Goal: Information Seeking & Learning: Learn about a topic

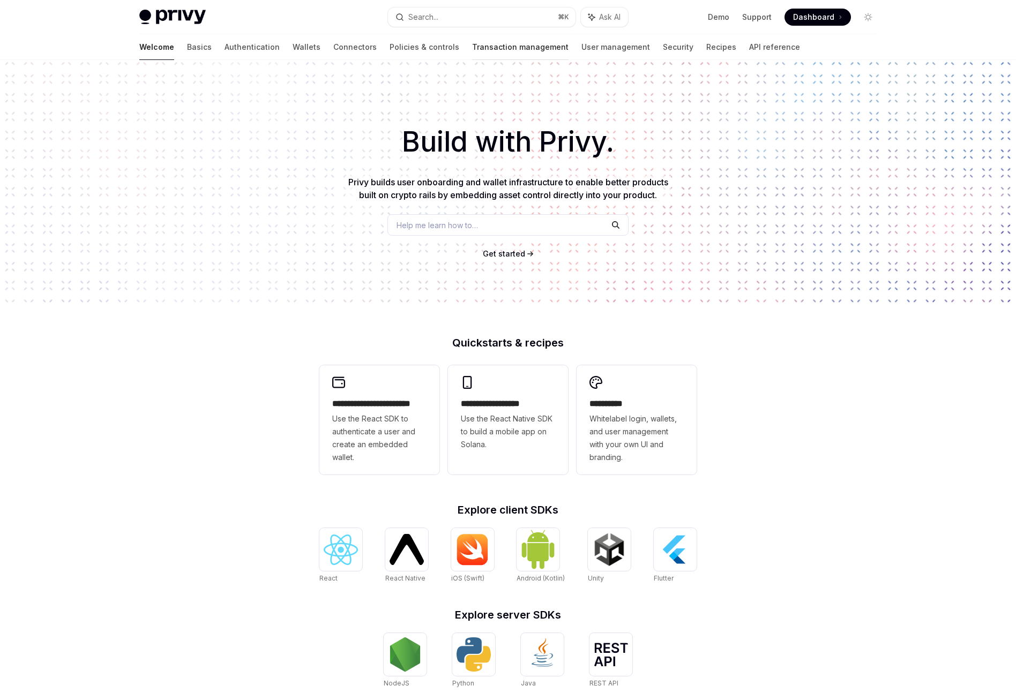
click at [472, 44] on link "Transaction management" at bounding box center [520, 47] width 96 height 26
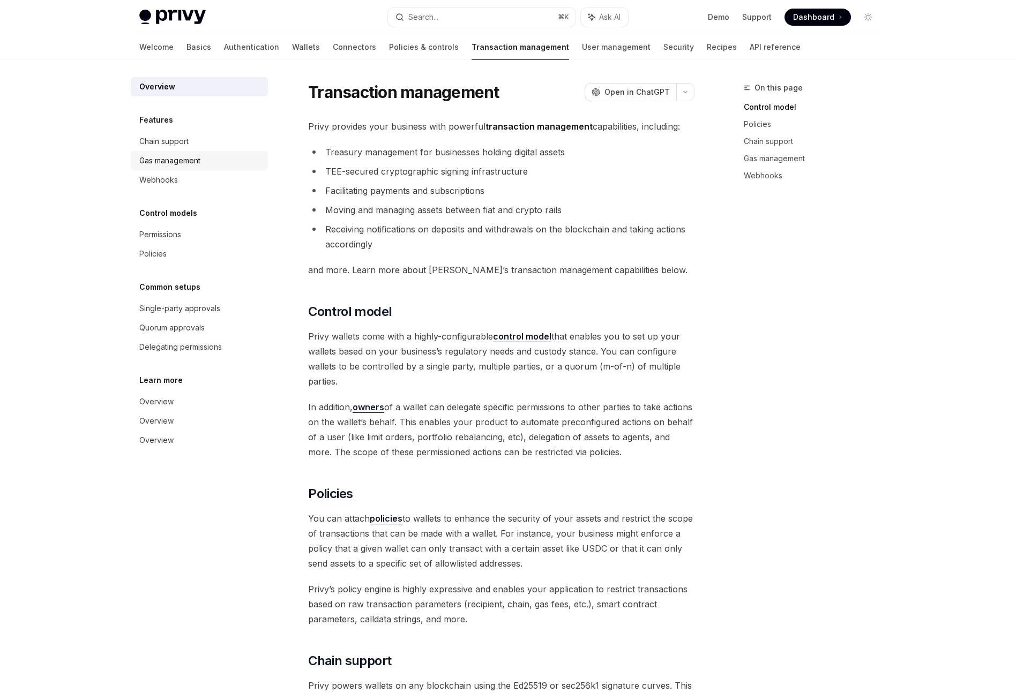
click at [194, 155] on div "Gas management" at bounding box center [169, 160] width 61 height 13
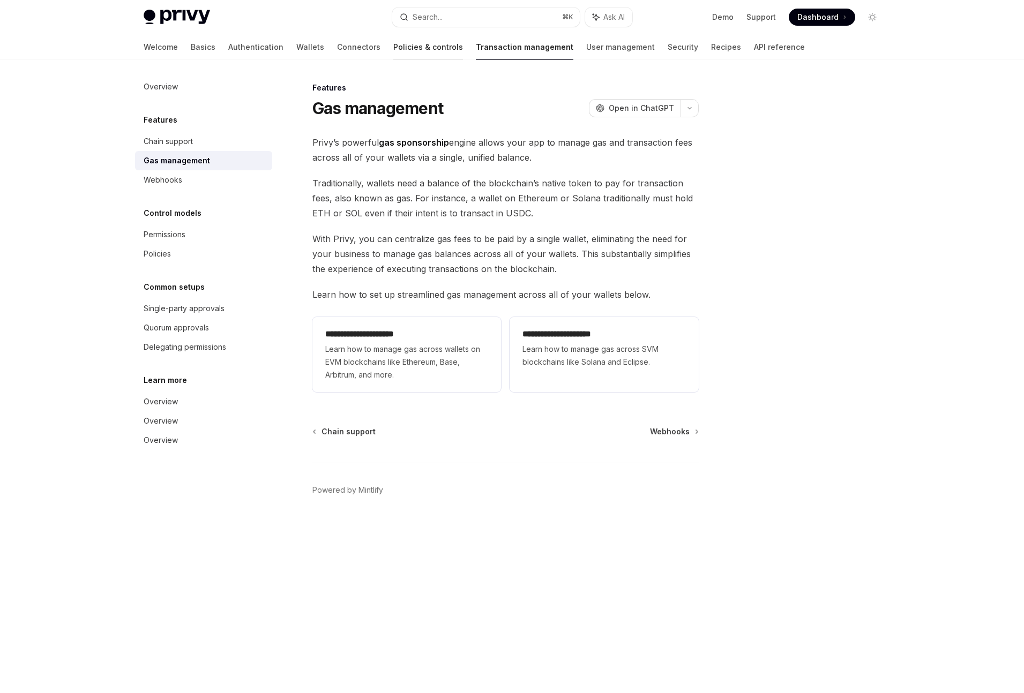
click at [393, 46] on link "Policies & controls" at bounding box center [428, 47] width 70 height 26
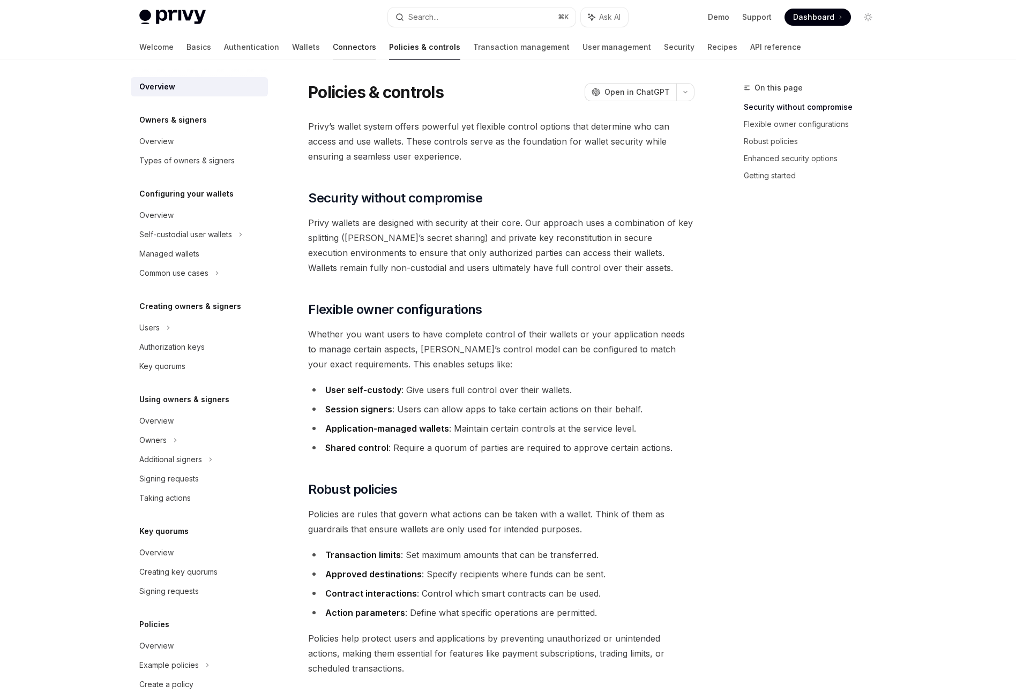
click at [333, 48] on link "Connectors" at bounding box center [354, 47] width 43 height 26
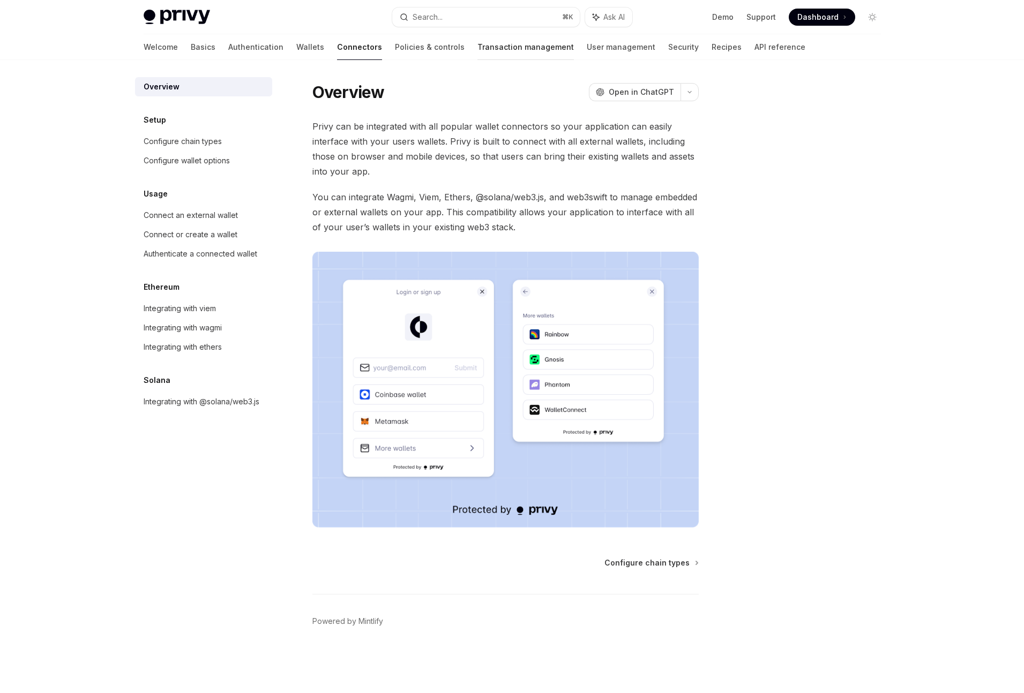
click at [477, 52] on link "Transaction management" at bounding box center [525, 47] width 96 height 26
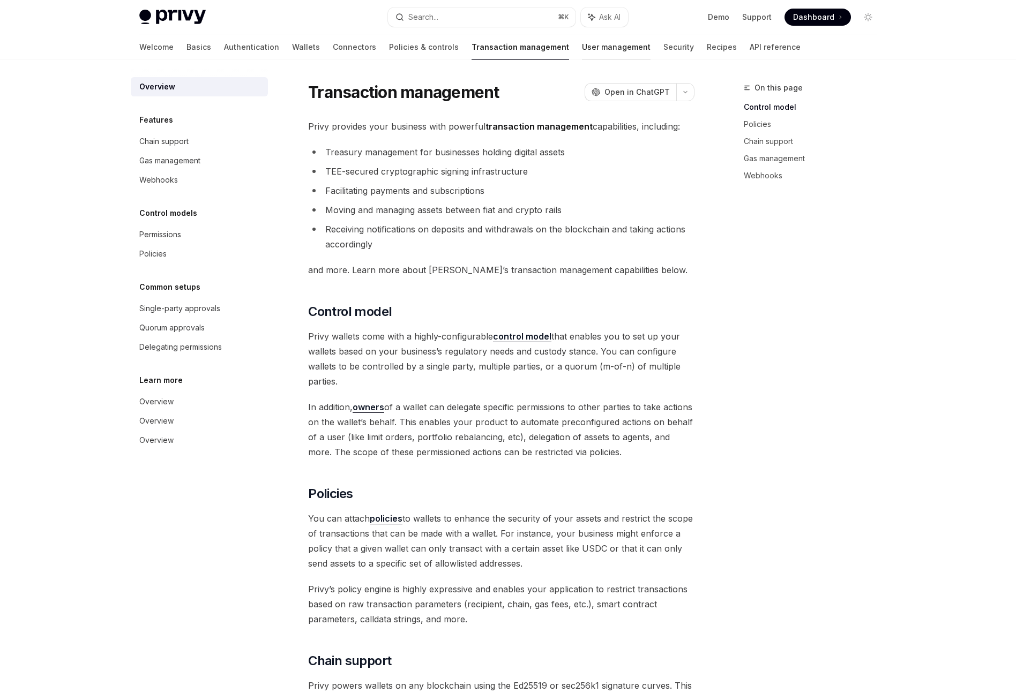
click at [582, 46] on link "User management" at bounding box center [616, 47] width 69 height 26
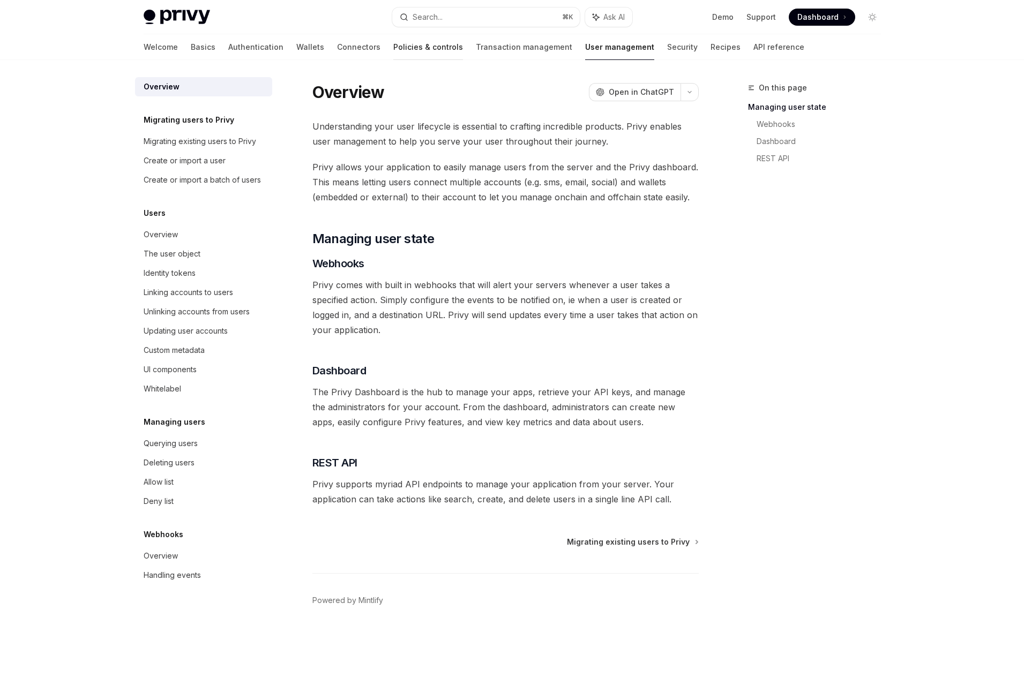
click at [393, 43] on link "Policies & controls" at bounding box center [428, 47] width 70 height 26
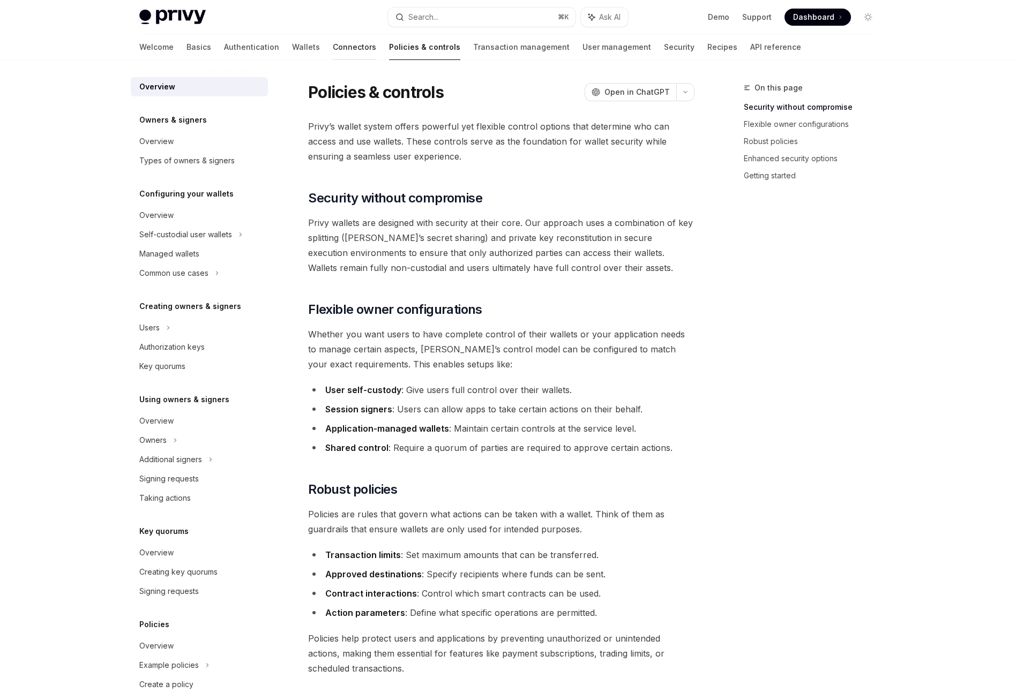
click at [333, 49] on link "Connectors" at bounding box center [354, 47] width 43 height 26
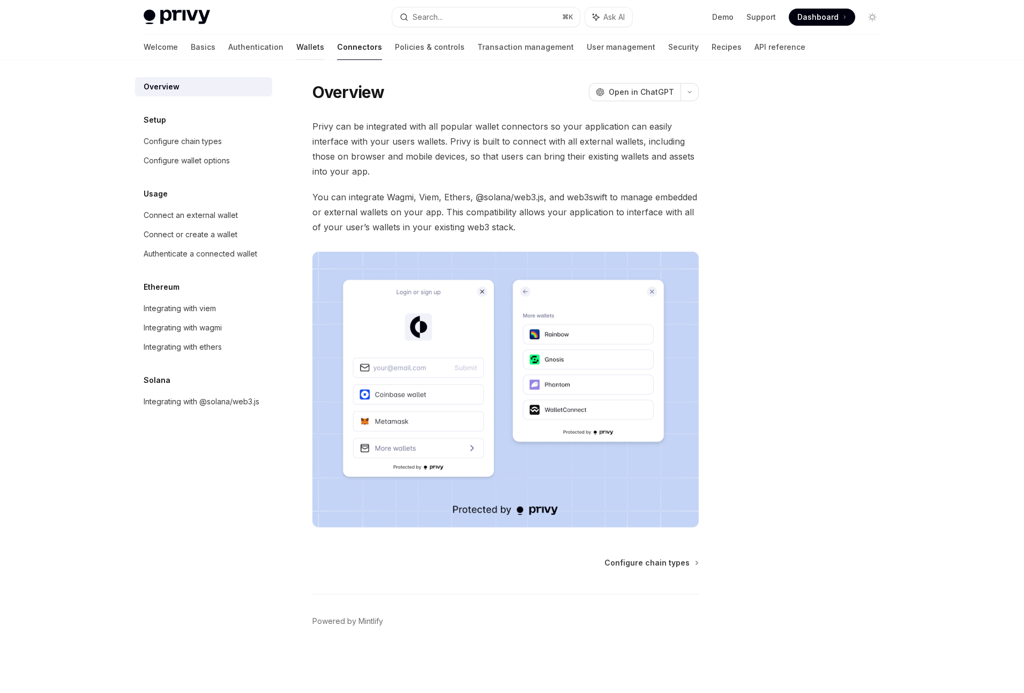
click at [296, 49] on link "Wallets" at bounding box center [310, 47] width 28 height 26
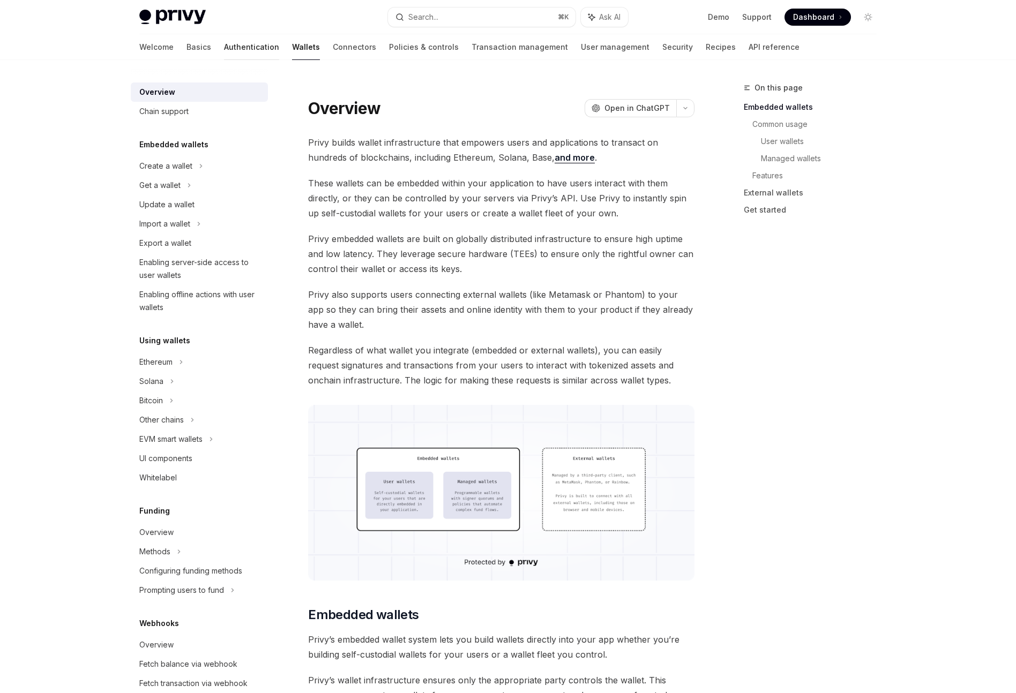
click at [224, 48] on link "Authentication" at bounding box center [251, 47] width 55 height 26
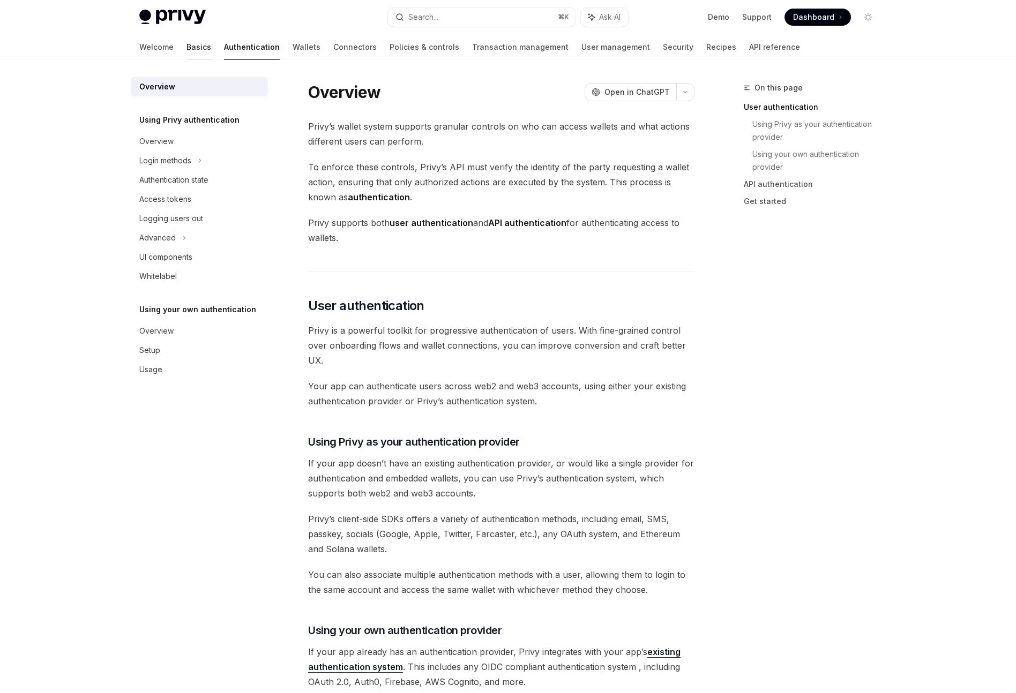
click at [186, 45] on link "Basics" at bounding box center [198, 47] width 25 height 26
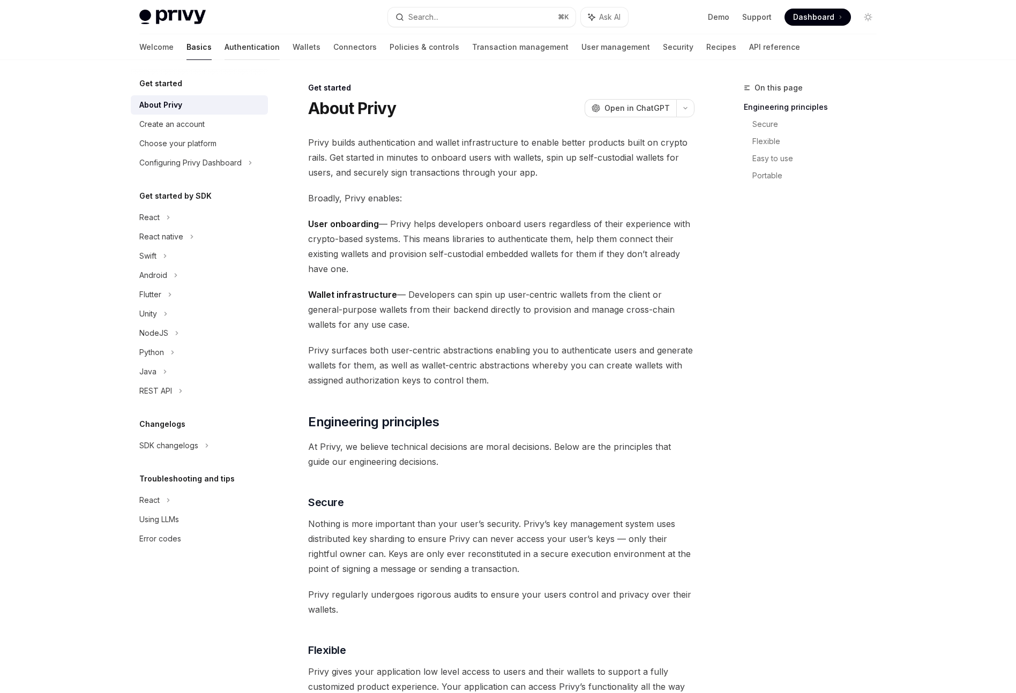
click at [224, 46] on link "Authentication" at bounding box center [251, 47] width 55 height 26
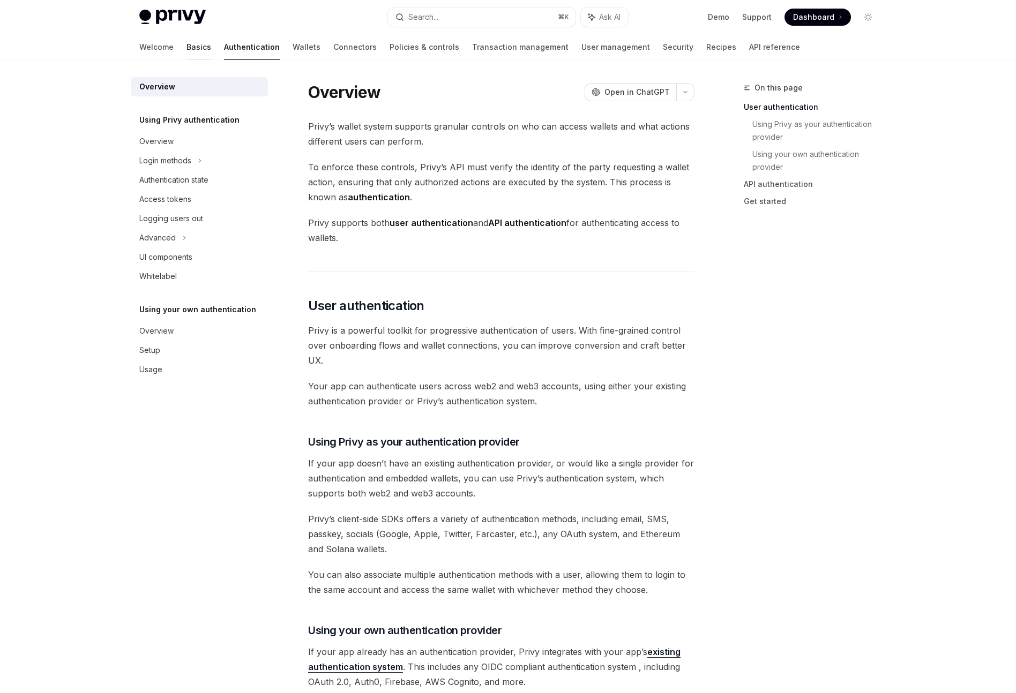
click at [186, 49] on link "Basics" at bounding box center [198, 47] width 25 height 26
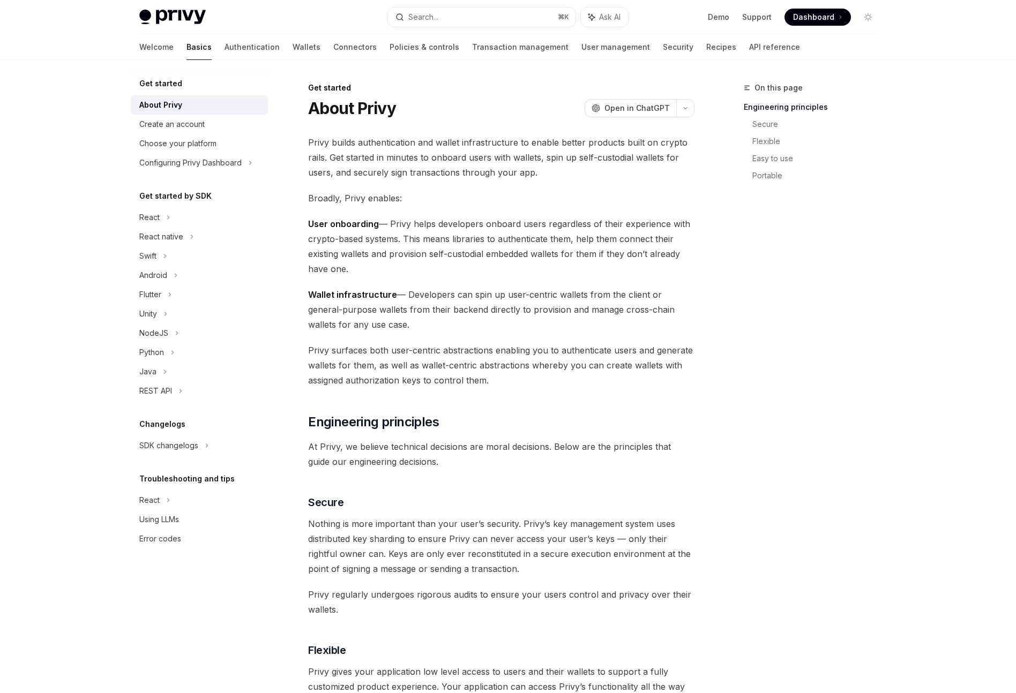
click at [180, 108] on div "About Privy" at bounding box center [160, 105] width 43 height 13
click at [176, 121] on div "Create an account" at bounding box center [171, 124] width 65 height 13
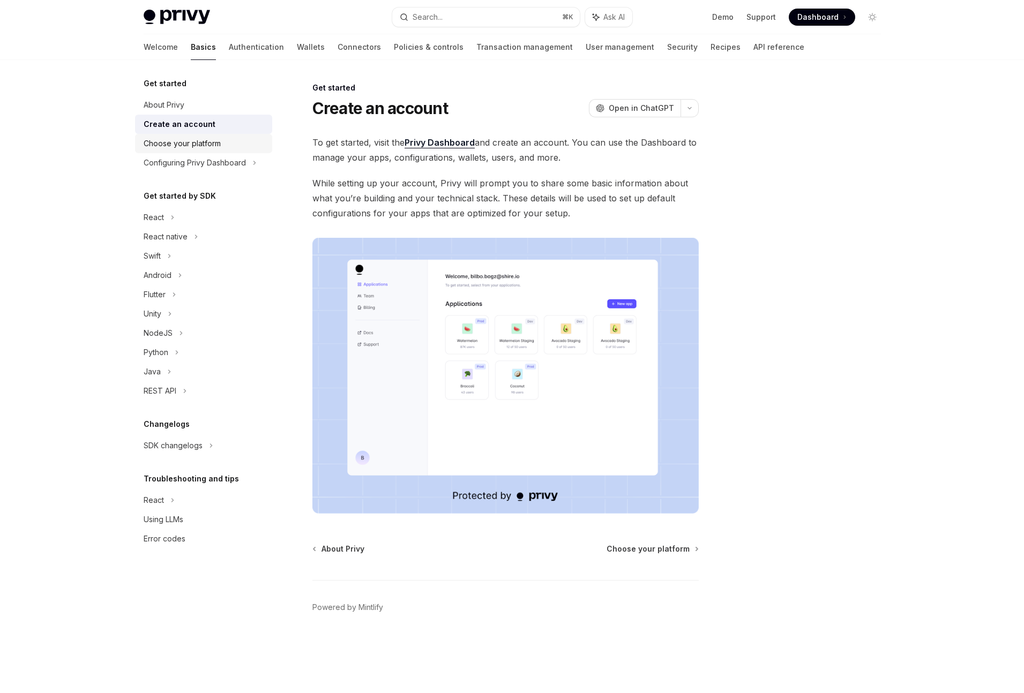
click at [200, 138] on div "Choose your platform" at bounding box center [182, 143] width 77 height 13
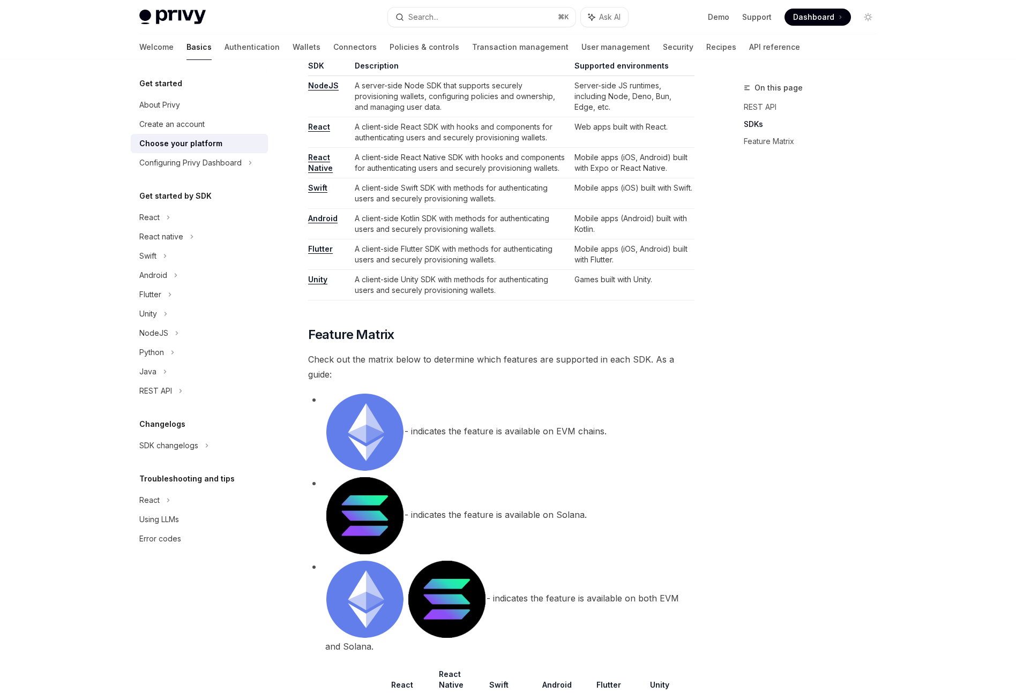
scroll to position [412, 0]
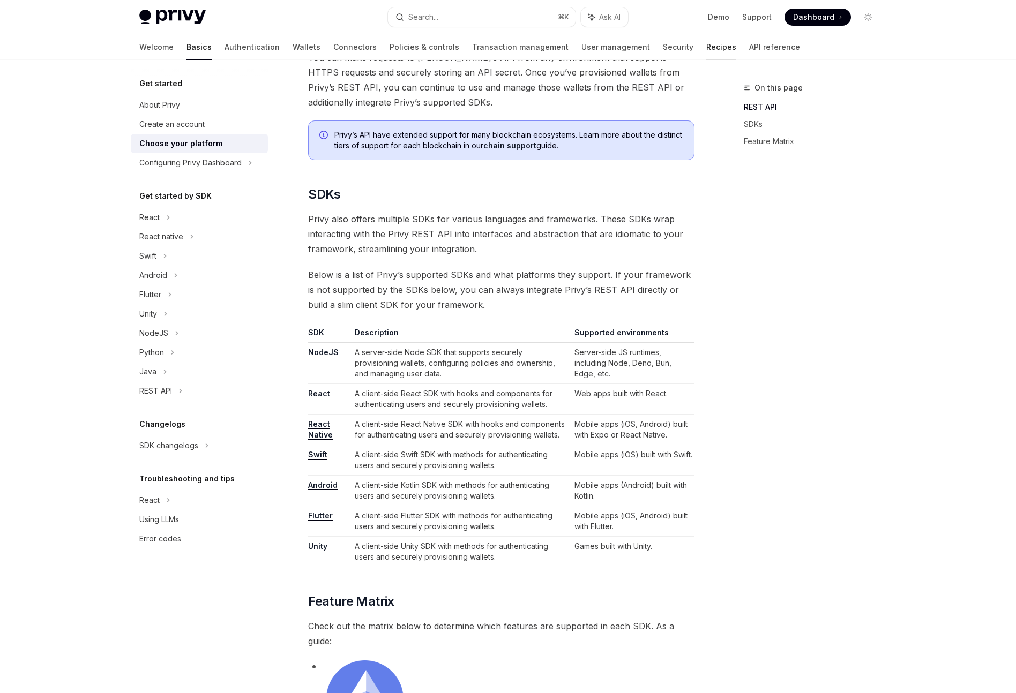
click at [706, 42] on link "Recipes" at bounding box center [721, 47] width 30 height 26
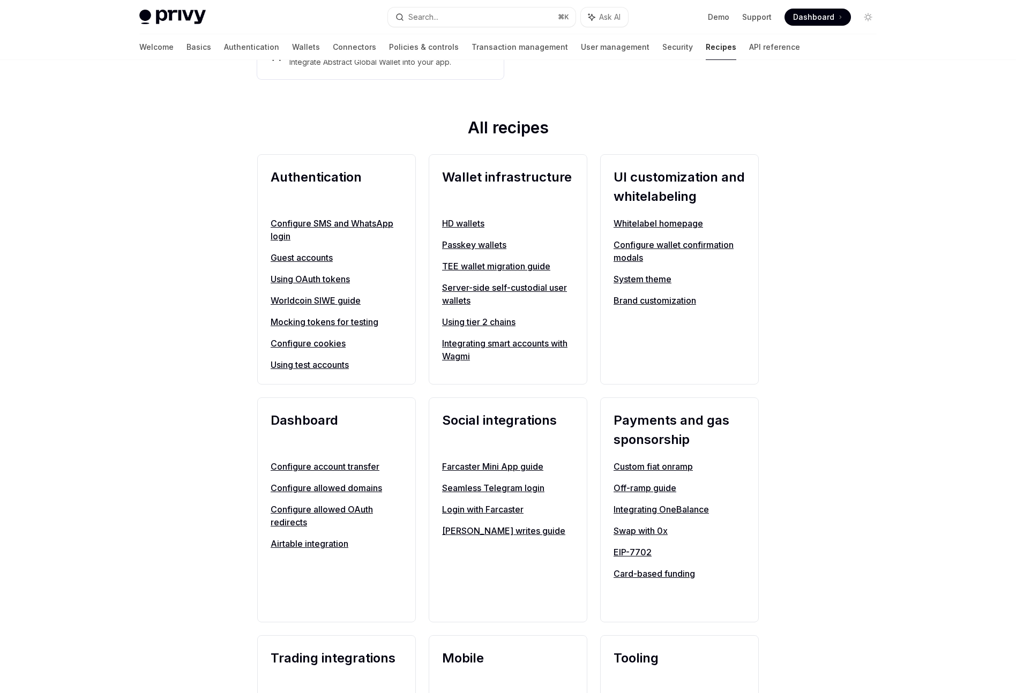
scroll to position [329, 0]
click at [673, 469] on link "Custom fiat onramp" at bounding box center [679, 466] width 132 height 13
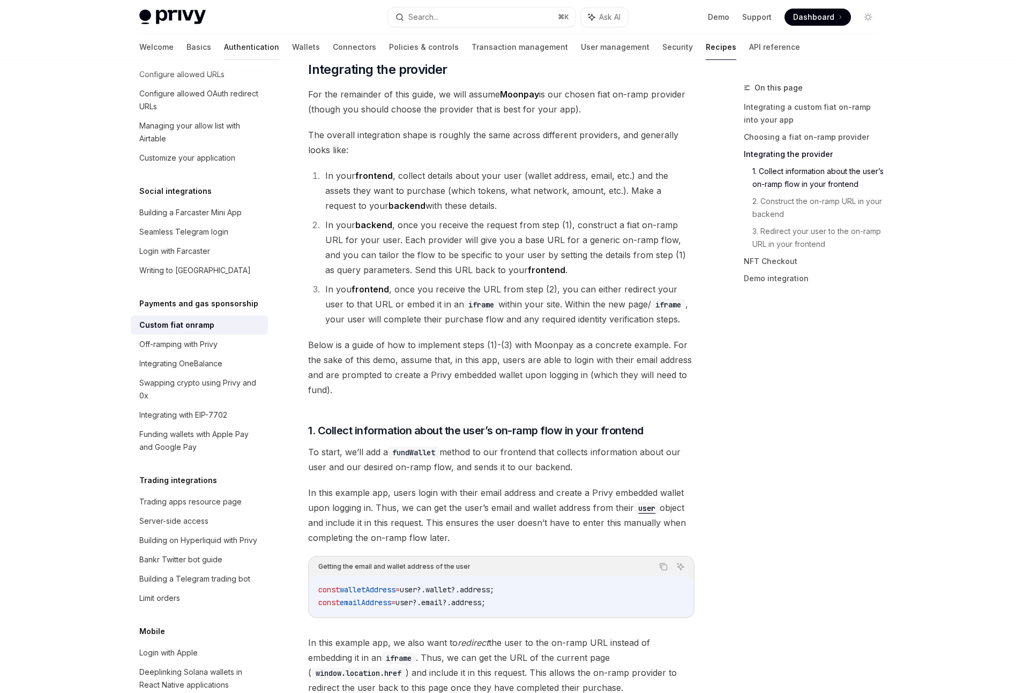
scroll to position [1099, 0]
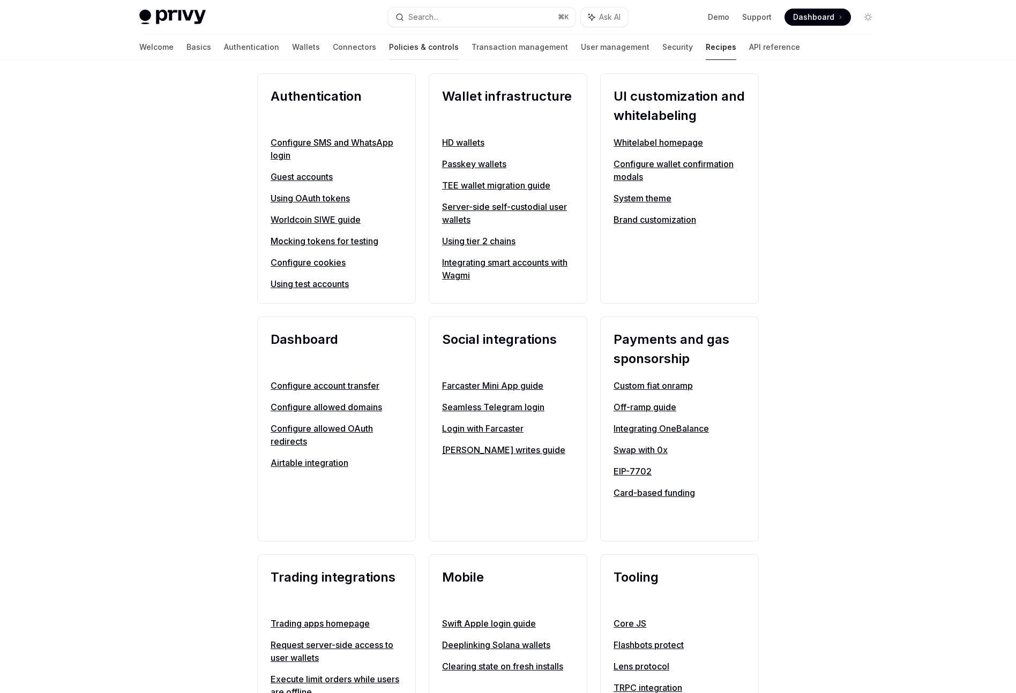
scroll to position [204, 0]
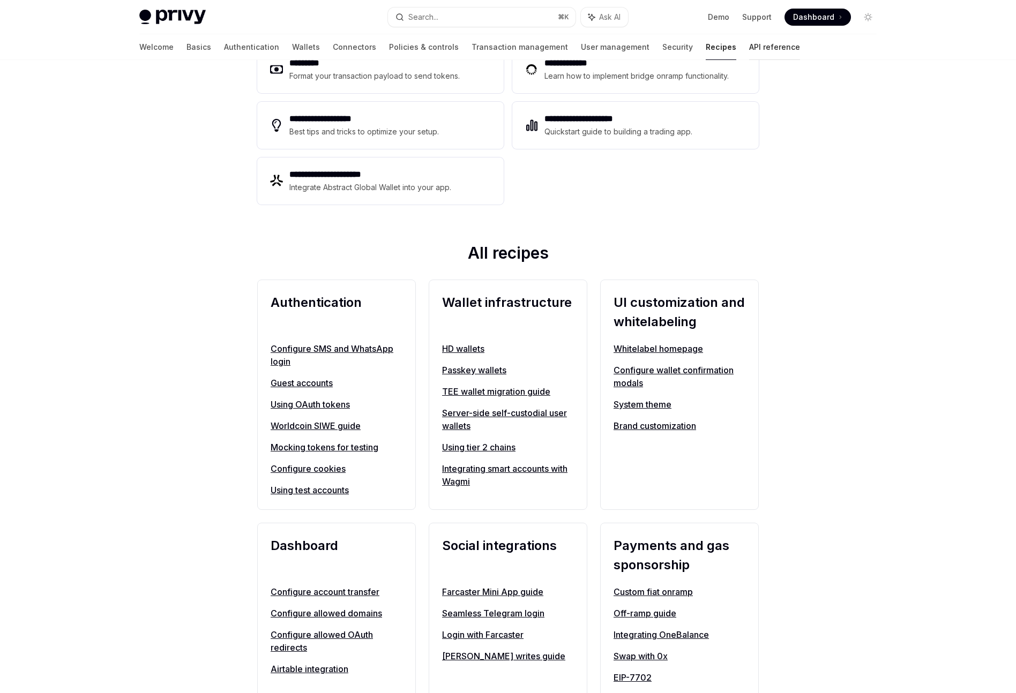
click at [749, 40] on link "API reference" at bounding box center [774, 47] width 51 height 26
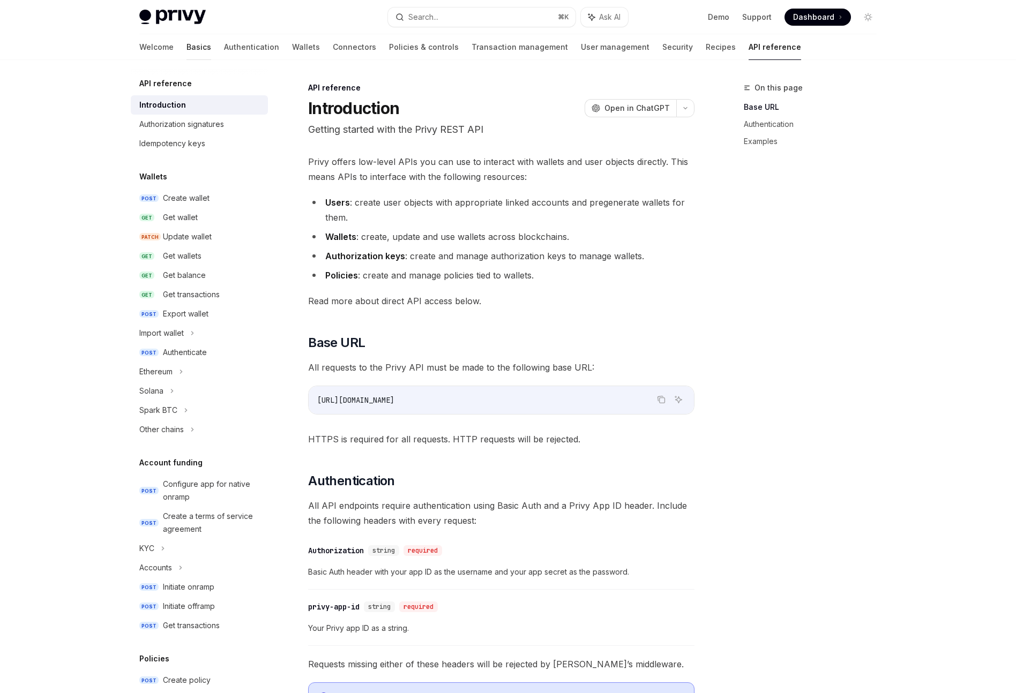
click at [186, 47] on link "Basics" at bounding box center [198, 47] width 25 height 26
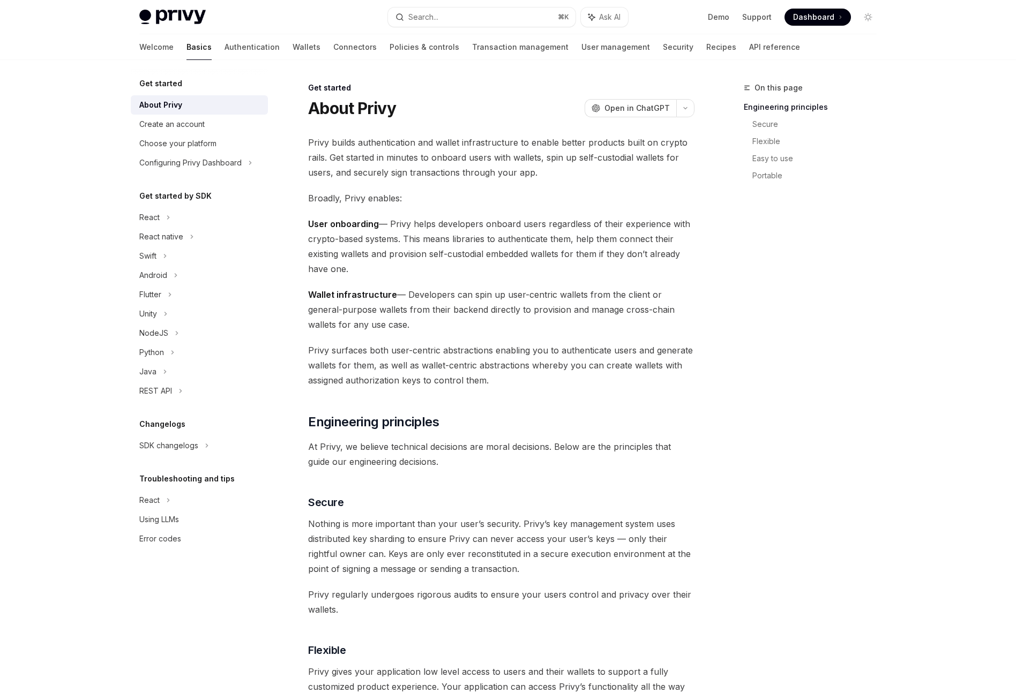
click at [169, 14] on img at bounding box center [172, 17] width 66 height 15
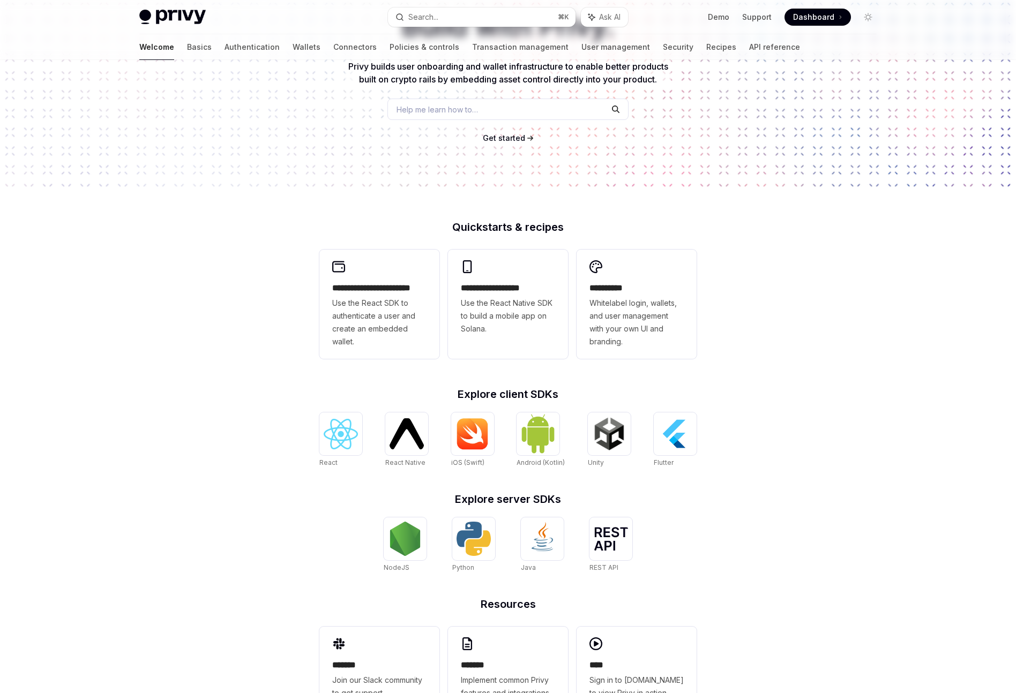
scroll to position [159, 0]
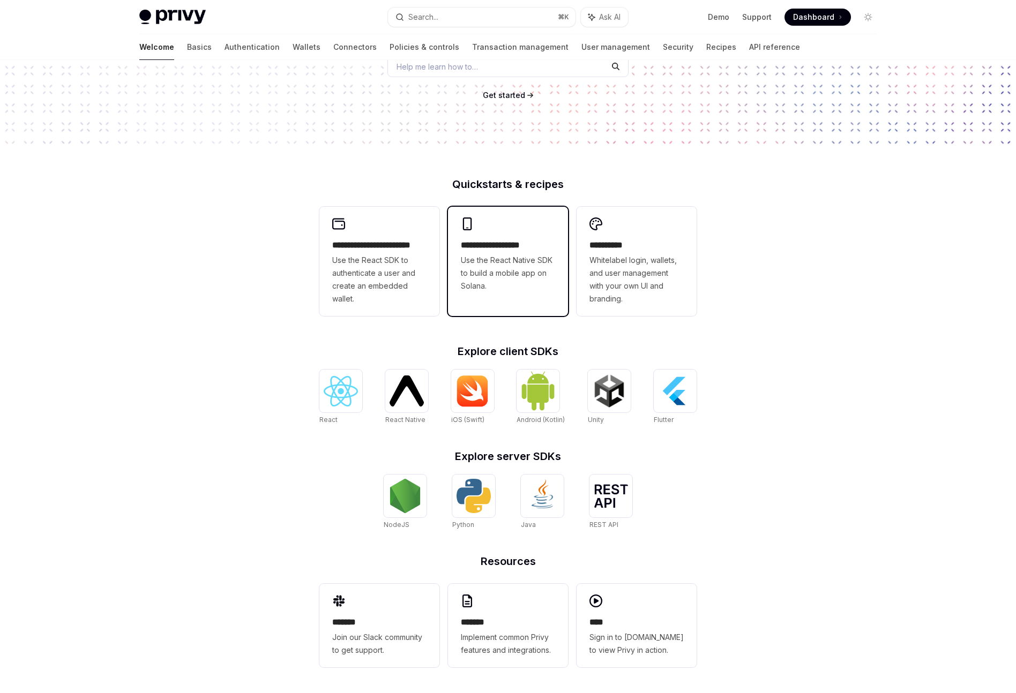
click at [512, 249] on h2 "**********" at bounding box center [508, 245] width 94 height 13
type textarea "*"
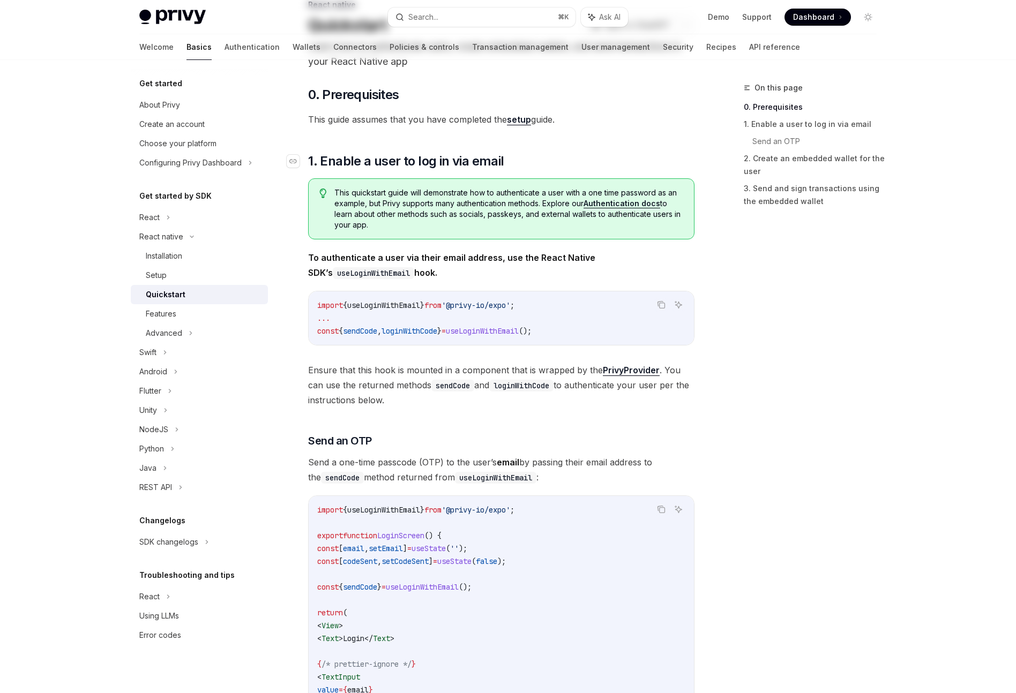
scroll to position [220, 0]
